Goal: Information Seeking & Learning: Learn about a topic

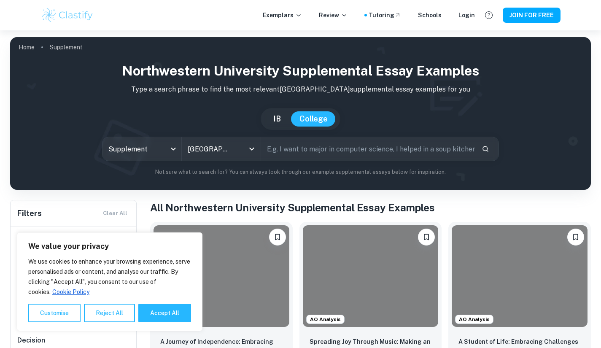
scroll to position [63, 0]
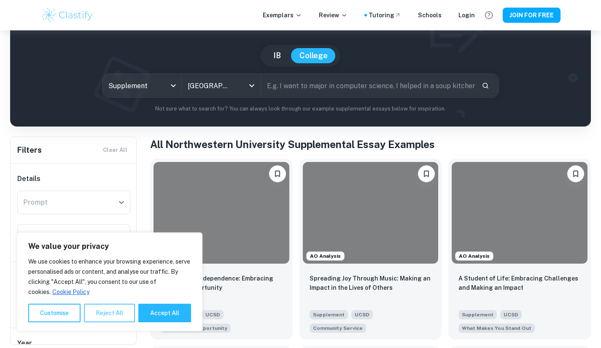
click at [114, 319] on button "Reject All" at bounding box center [109, 313] width 51 height 19
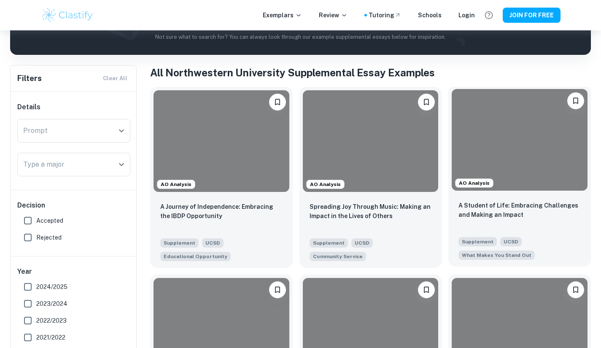
scroll to position [288, 0]
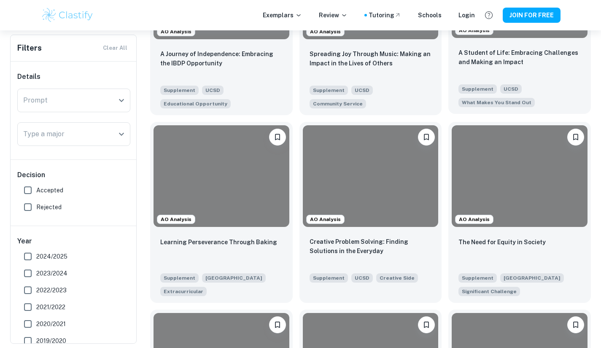
click at [527, 67] on div "A Student of Life: Embracing Challenges and Making an Impact" at bounding box center [520, 62] width 122 height 29
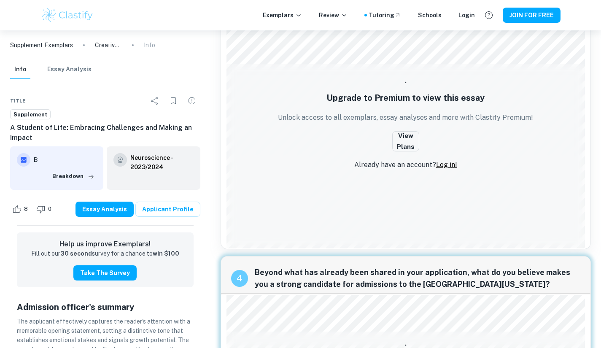
scroll to position [659, 0]
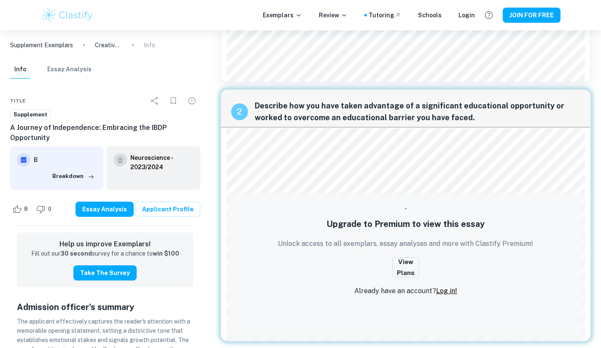
scroll to position [280, 0]
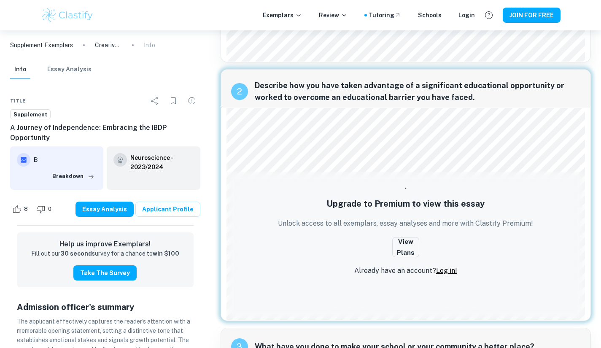
click at [420, 214] on div "2 Describe how you have taken advantage of a significant educational opportunit…" at bounding box center [406, 195] width 371 height 252
